Goal: Transaction & Acquisition: Book appointment/travel/reservation

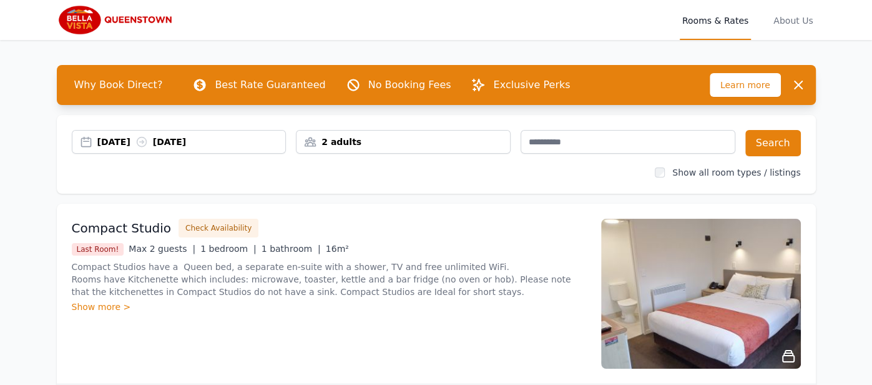
click at [104, 136] on div "14 Sep 2025 15 Sep 2025" at bounding box center [191, 142] width 189 height 12
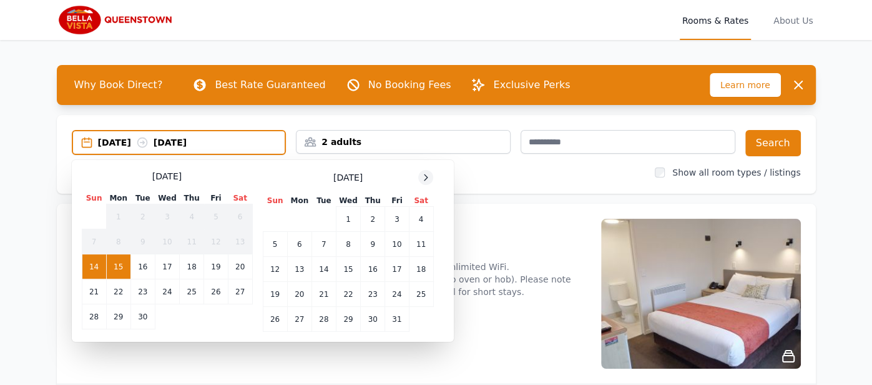
click at [423, 176] on icon at bounding box center [426, 177] width 10 height 10
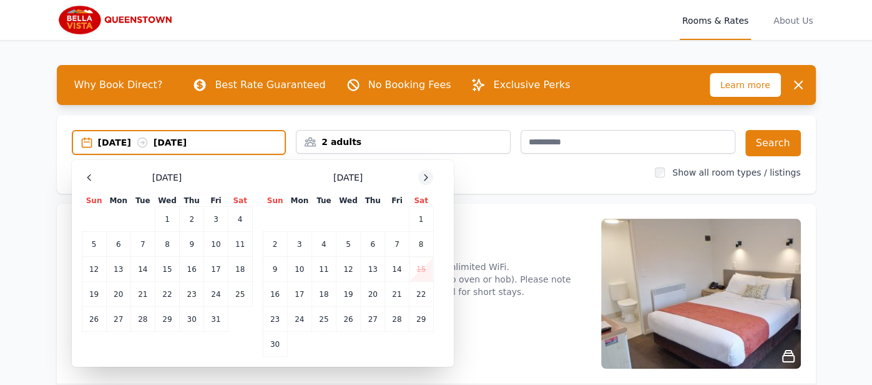
click at [423, 176] on icon at bounding box center [426, 177] width 10 height 10
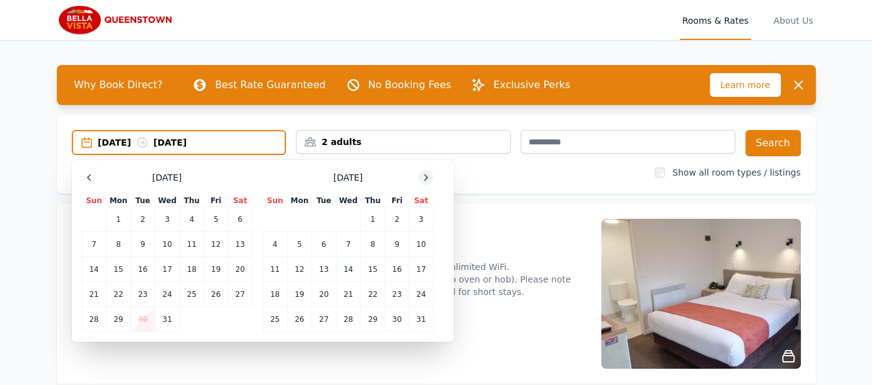
click at [423, 176] on icon at bounding box center [426, 177] width 10 height 10
click at [324, 247] on td "10" at bounding box center [324, 244] width 24 height 25
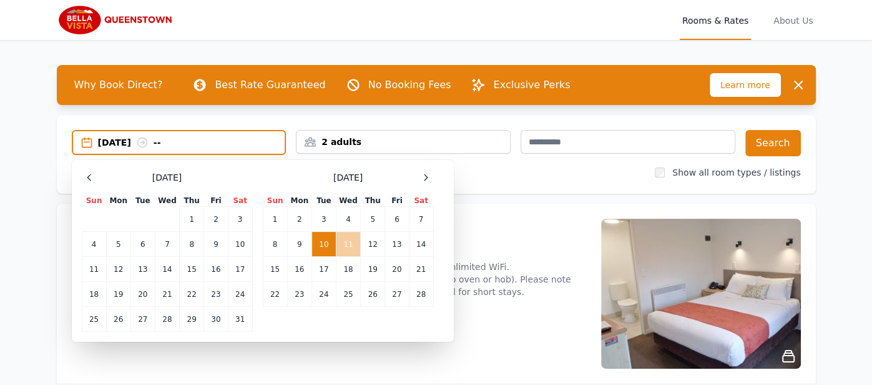
click at [345, 242] on td "11" at bounding box center [348, 244] width 24 height 25
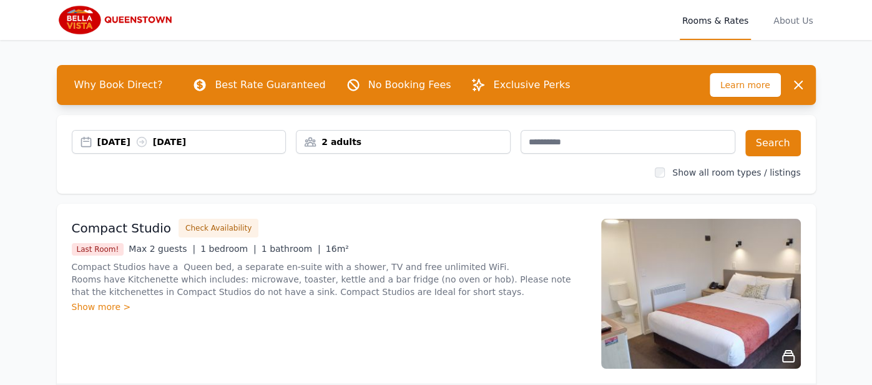
click at [366, 136] on div "2 adults" at bounding box center [404, 142] width 214 height 12
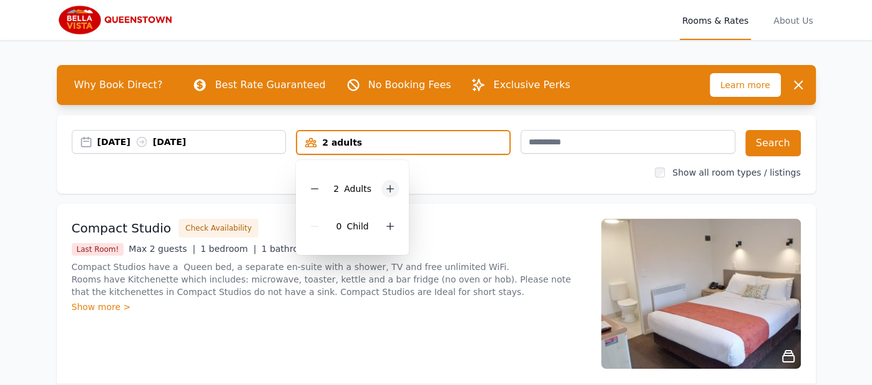
click at [385, 187] on icon at bounding box center [390, 189] width 10 height 10
click at [767, 142] on button "Search" at bounding box center [774, 143] width 56 height 26
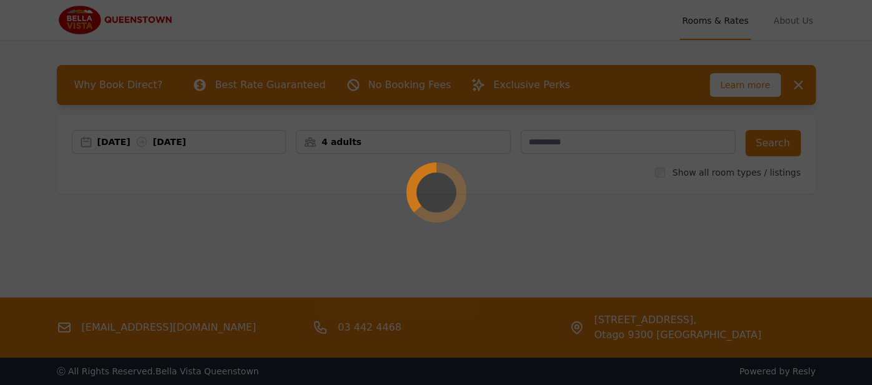
click at [562, 197] on div at bounding box center [436, 192] width 872 height 385
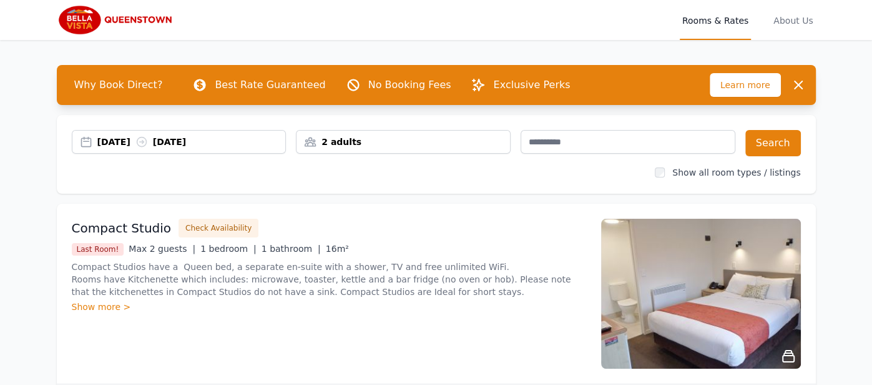
click at [352, 139] on div "2 adults" at bounding box center [404, 142] width 214 height 12
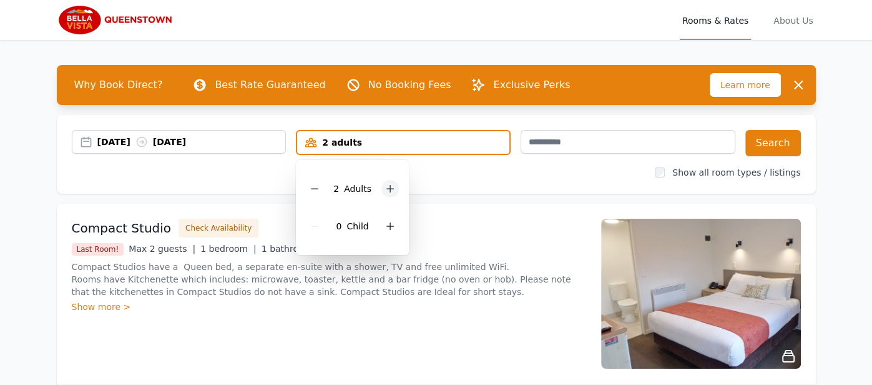
click at [388, 185] on icon at bounding box center [390, 189] width 10 height 10
click at [387, 186] on icon at bounding box center [390, 188] width 7 height 7
click at [387, 185] on icon at bounding box center [390, 188] width 7 height 7
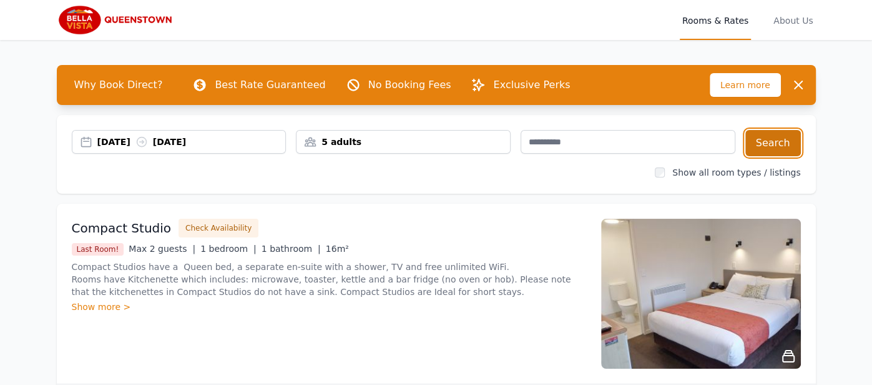
click at [766, 146] on button "Search" at bounding box center [774, 143] width 56 height 26
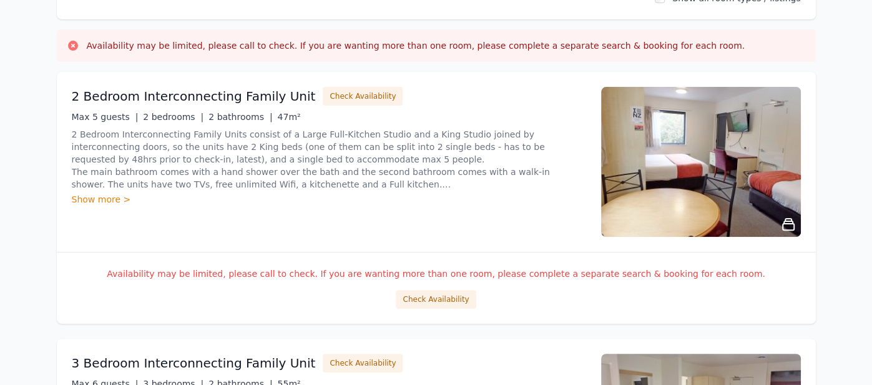
scroll to position [179, 0]
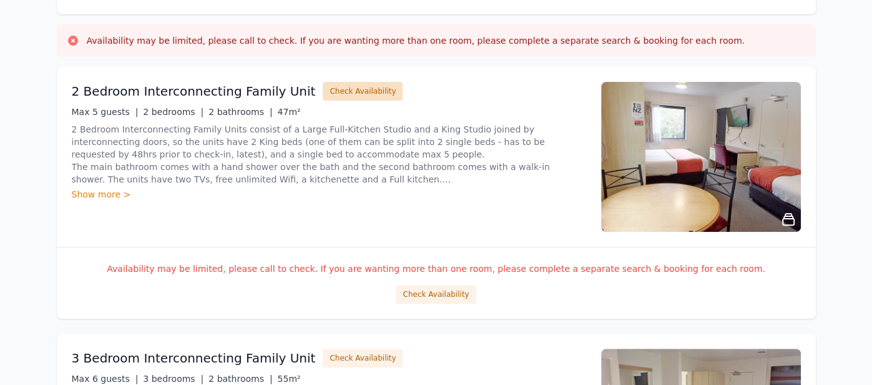
click at [327, 86] on button "Check Availability" at bounding box center [363, 91] width 80 height 19
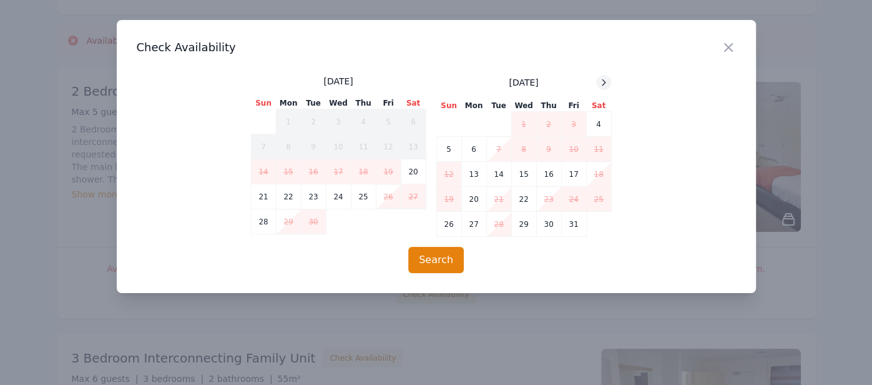
click at [601, 86] on icon at bounding box center [604, 82] width 10 height 10
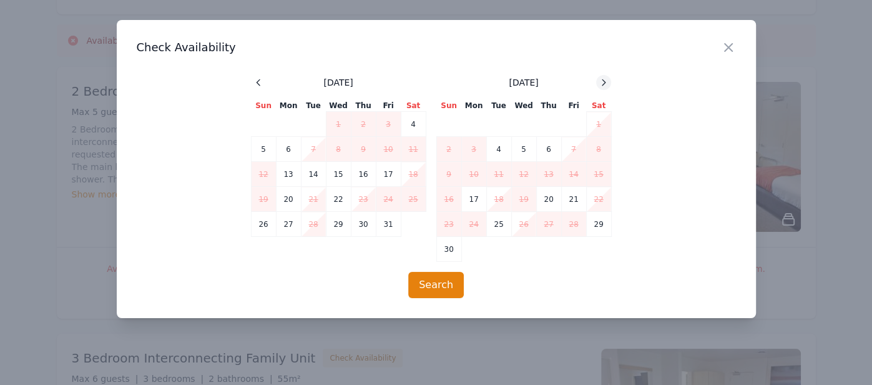
click at [601, 86] on icon at bounding box center [604, 82] width 10 height 10
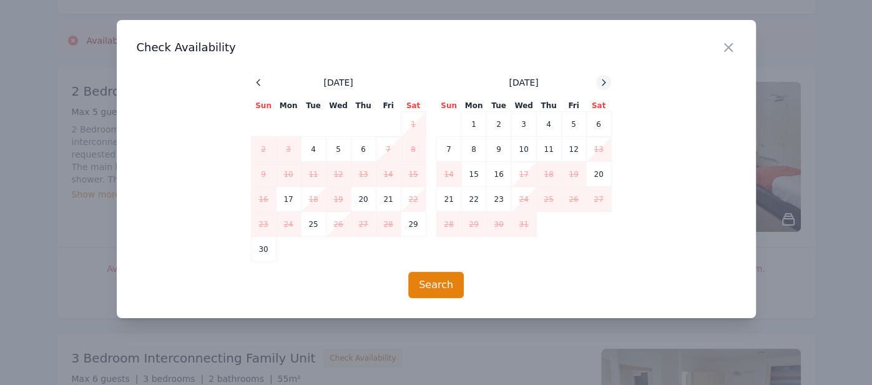
click at [601, 86] on icon at bounding box center [604, 82] width 10 height 10
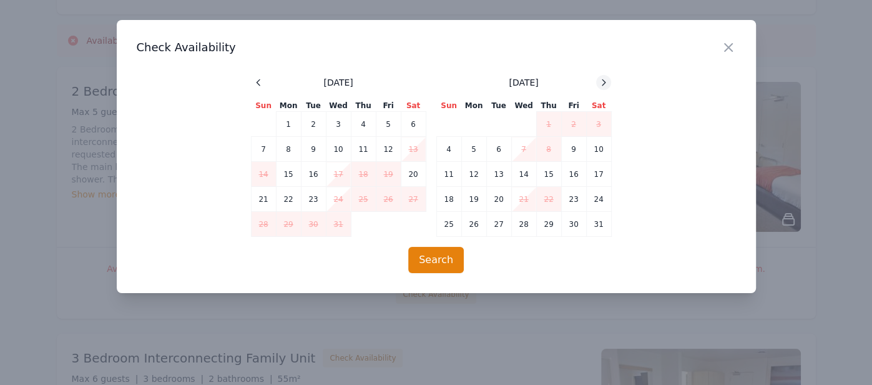
click at [601, 86] on icon at bounding box center [604, 82] width 10 height 10
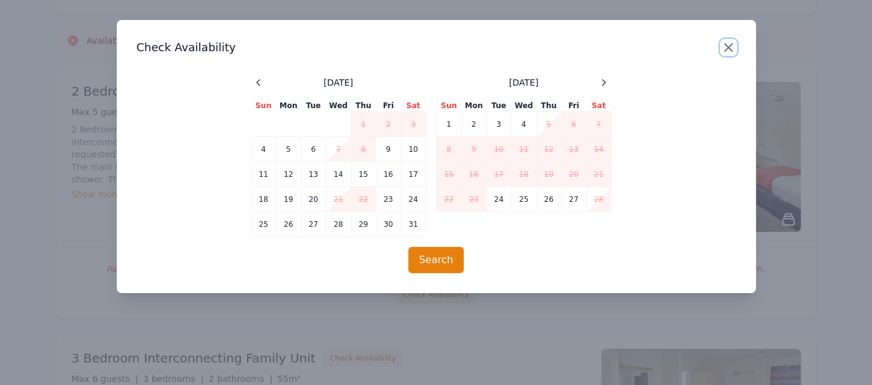
click at [731, 47] on icon "button" at bounding box center [728, 47] width 15 height 15
